Goal: Information Seeking & Learning: Learn about a topic

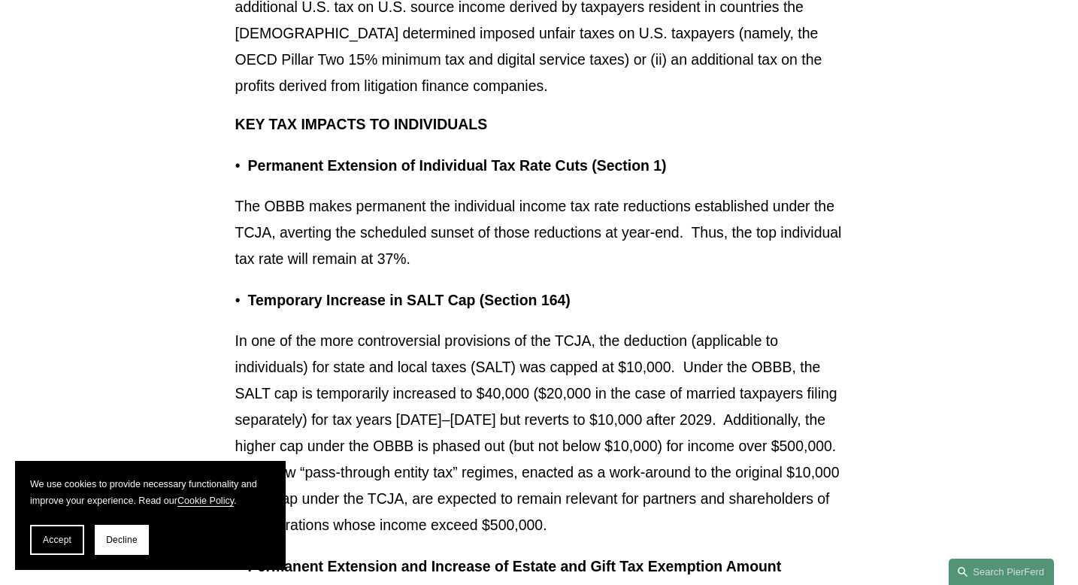
scroll to position [773, 0]
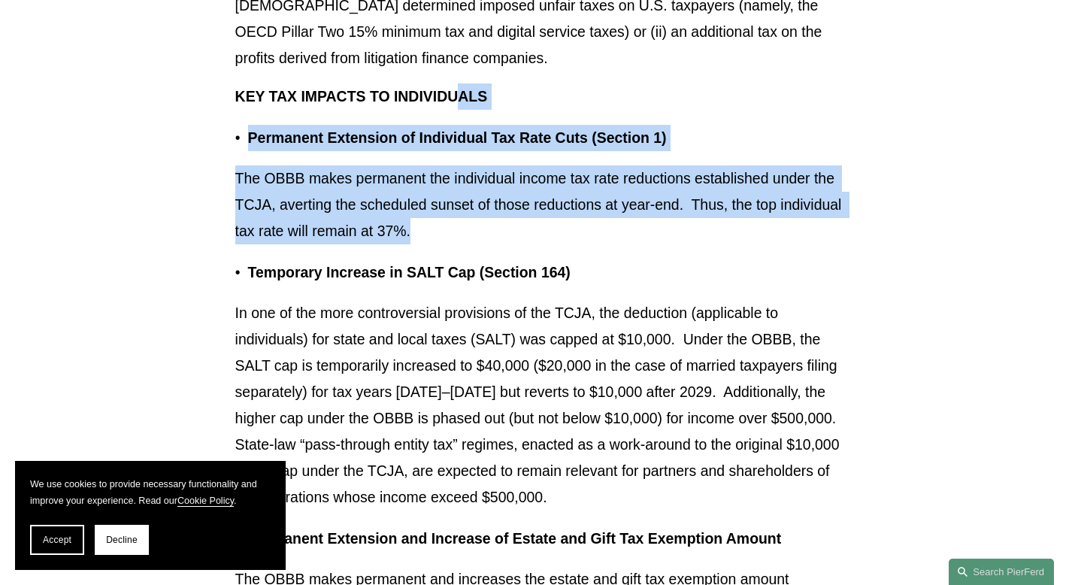
drag, startPoint x: 480, startPoint y: 244, endPoint x: 462, endPoint y: 86, distance: 159.5
click at [462, 86] on p "KEY TAX IMPACTS TO INDIVIDUALS" at bounding box center [539, 96] width 608 height 26
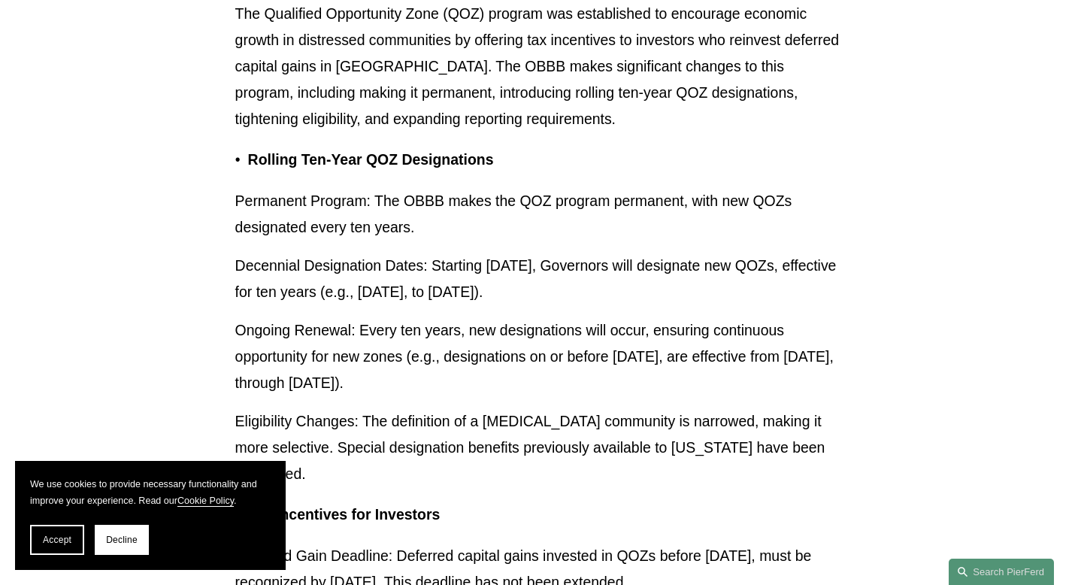
scroll to position [3904, 0]
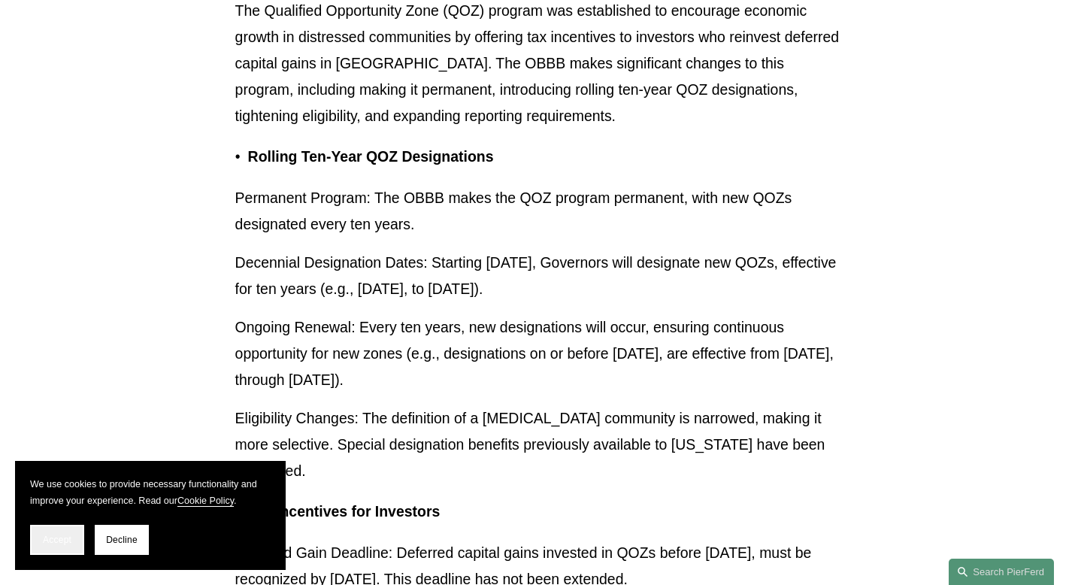
click at [45, 537] on span "Accept" at bounding box center [57, 539] width 29 height 11
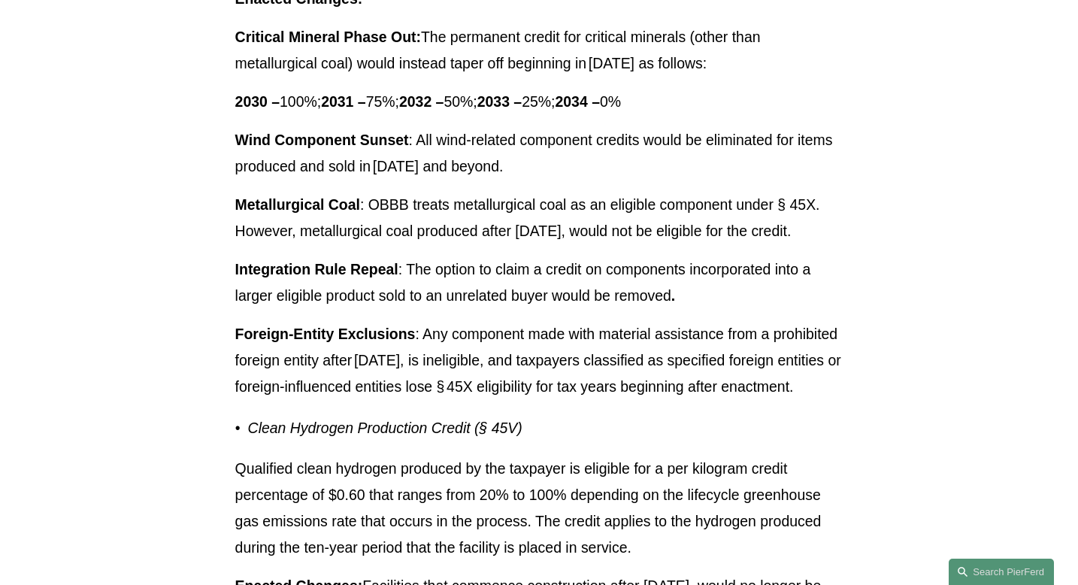
scroll to position [1550, 0]
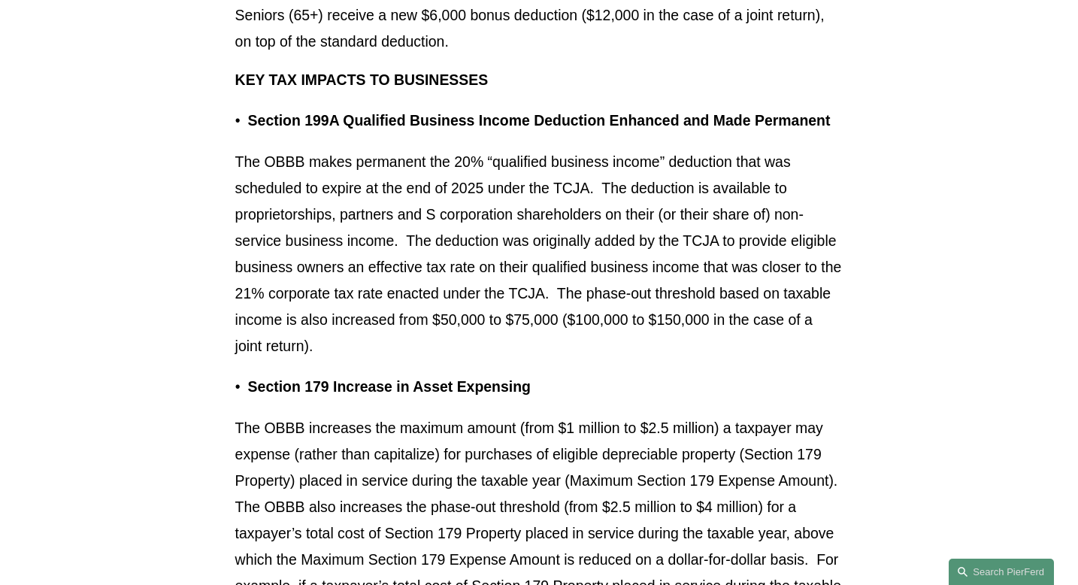
click at [410, 216] on p "The OBBB makes permanent the 20% “qualified business income” deduction that was…" at bounding box center [539, 254] width 608 height 210
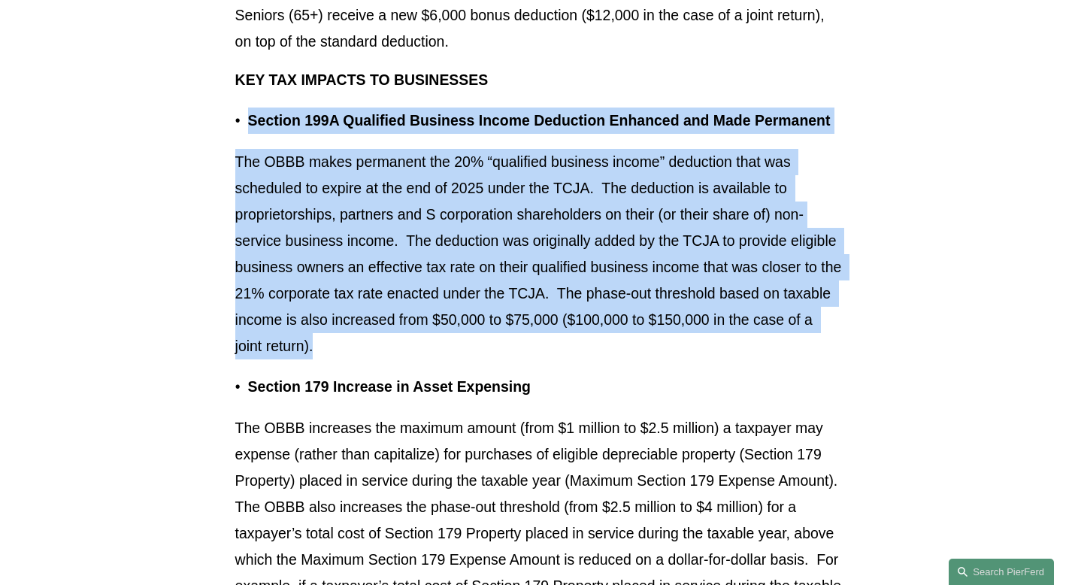
drag, startPoint x: 410, startPoint y: 216, endPoint x: 394, endPoint y: 125, distance: 93.2
click at [394, 125] on strong "Section 199A Qualified Business Income Deduction Enhanced and Made Permanent" at bounding box center [539, 120] width 582 height 17
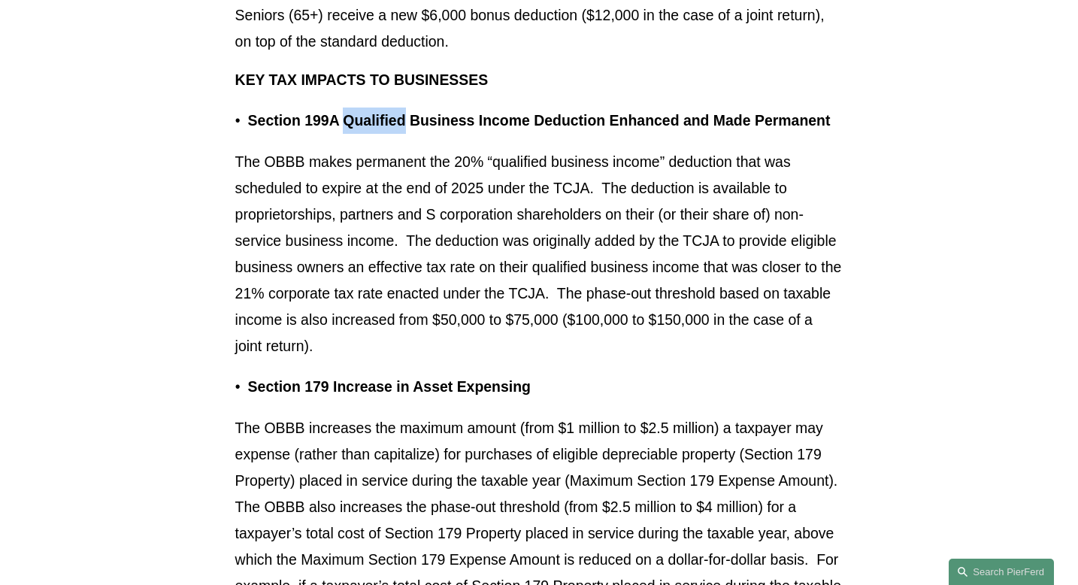
click at [394, 125] on strong "Section 199A Qualified Business Income Deduction Enhanced and Made Permanent" at bounding box center [539, 120] width 582 height 17
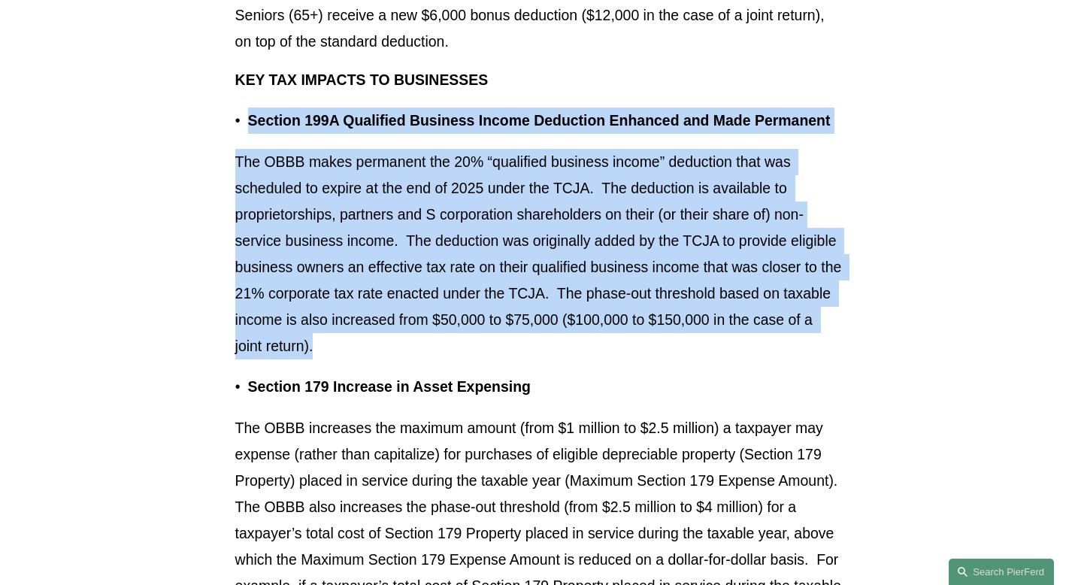
drag, startPoint x: 394, startPoint y: 125, endPoint x: 390, endPoint y: 168, distance: 43.0
click at [390, 168] on p "The OBBB makes permanent the 20% “qualified business income” deduction that was…" at bounding box center [539, 254] width 608 height 210
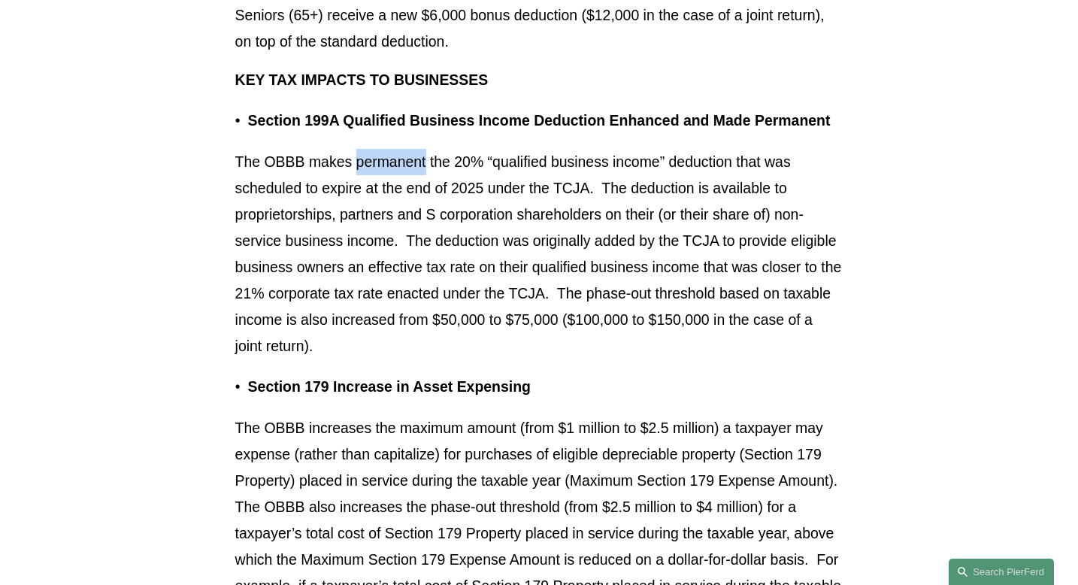
click at [390, 168] on p "The OBBB makes permanent the 20% “qualified business income” deduction that was…" at bounding box center [539, 254] width 608 height 210
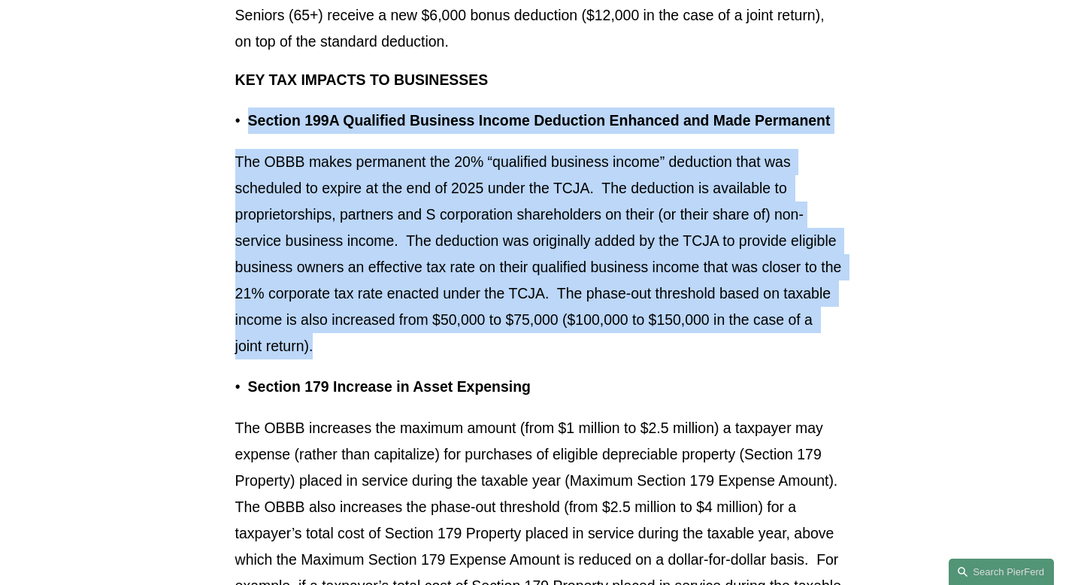
drag, startPoint x: 390, startPoint y: 168, endPoint x: 390, endPoint y: 127, distance: 40.6
click at [390, 127] on strong "Section 199A Qualified Business Income Deduction Enhanced and Made Permanent" at bounding box center [539, 120] width 582 height 17
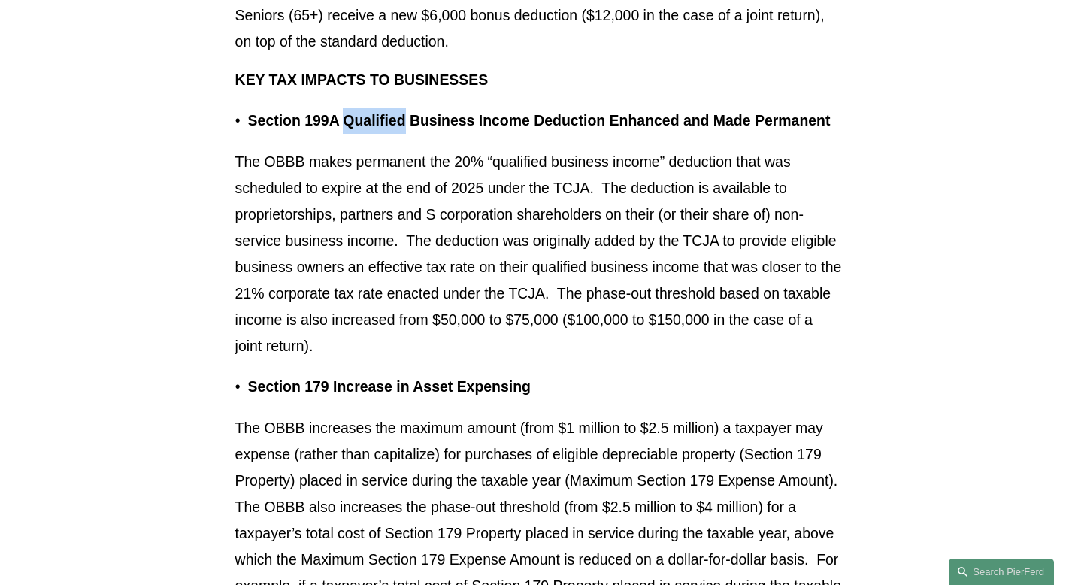
click at [390, 127] on strong "Section 199A Qualified Business Income Deduction Enhanced and Made Permanent" at bounding box center [539, 120] width 582 height 17
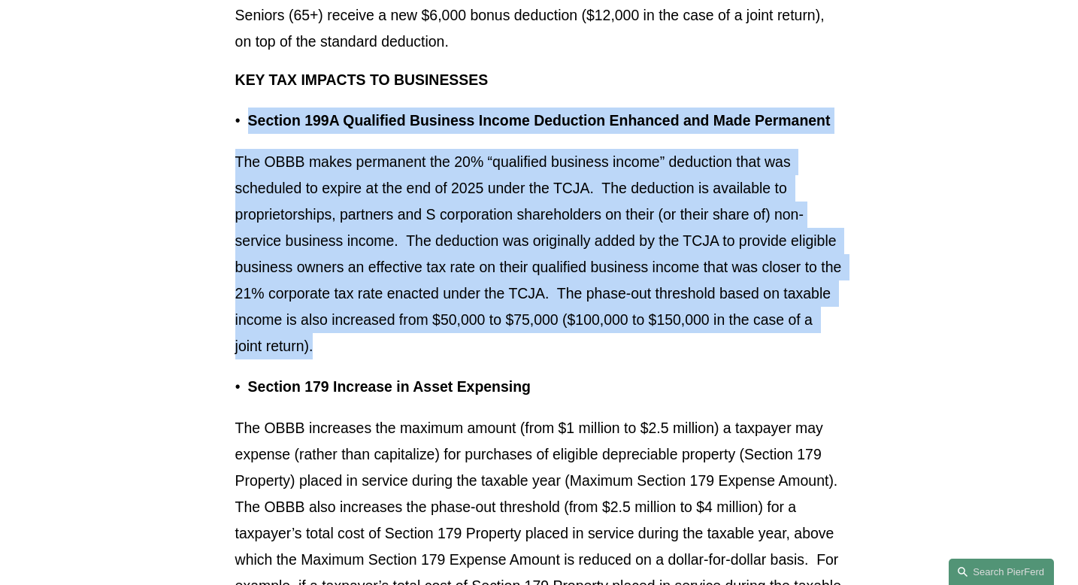
drag, startPoint x: 390, startPoint y: 127, endPoint x: 390, endPoint y: 201, distance: 74.4
click at [390, 201] on p "The OBBB makes permanent the 20% “qualified business income” deduction that was…" at bounding box center [539, 254] width 608 height 210
